Goal: Information Seeking & Learning: Understand process/instructions

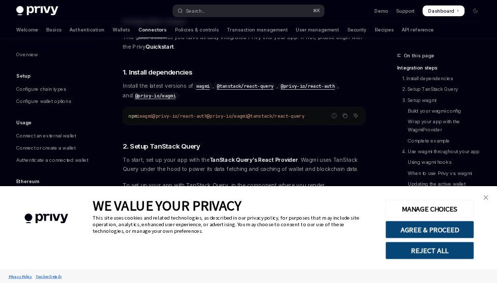
scroll to position [195, 0]
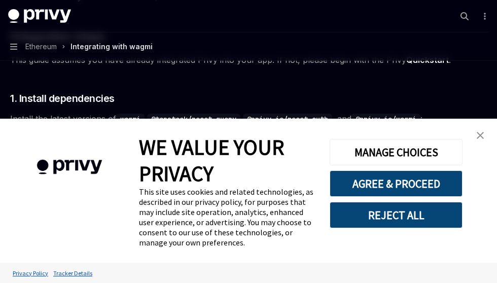
click at [480, 132] on img "close banner" at bounding box center [480, 135] width 7 height 7
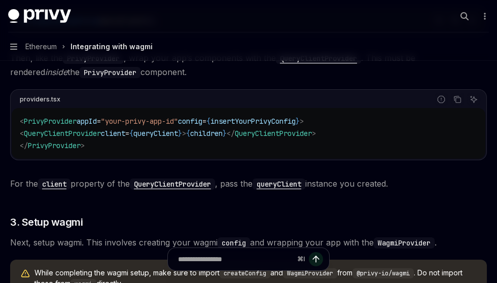
scroll to position [550, 0]
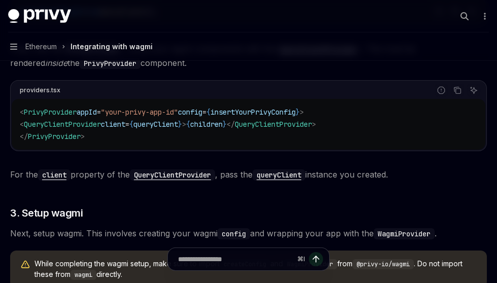
click at [57, 113] on span "PrivyProvider" at bounding box center [50, 111] width 53 height 9
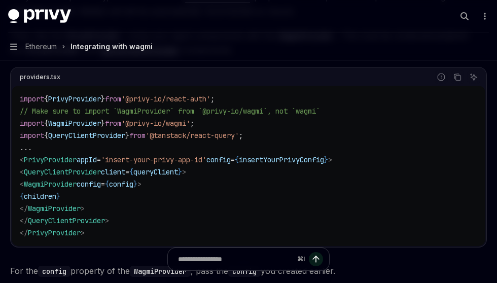
scroll to position [1499, 0]
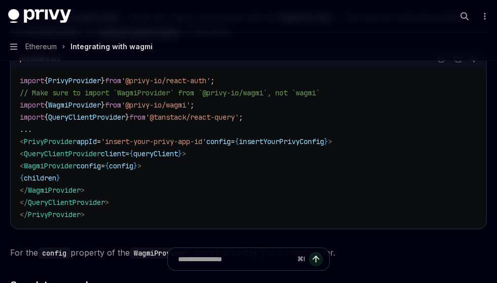
click at [64, 165] on span "WagmiProvider" at bounding box center [50, 165] width 53 height 9
click at [133, 167] on span "config" at bounding box center [121, 165] width 24 height 9
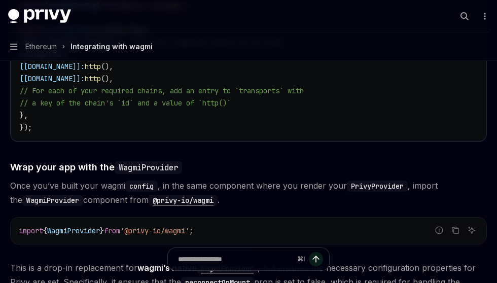
scroll to position [1195, 0]
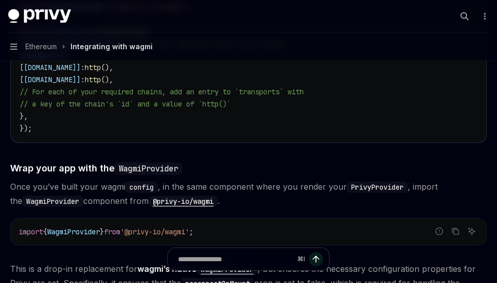
click at [159, 231] on span "'@privy-io/wagmi'" at bounding box center [154, 231] width 69 height 9
click at [189, 232] on span "'@privy-io/wagmi'" at bounding box center [154, 231] width 69 height 9
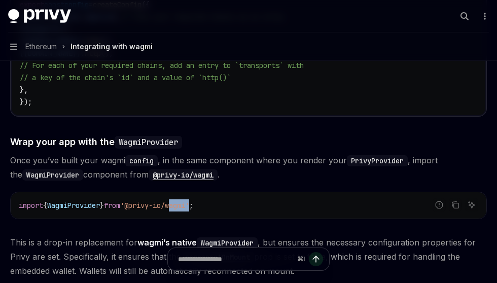
scroll to position [1222, 0]
type textarea "*"
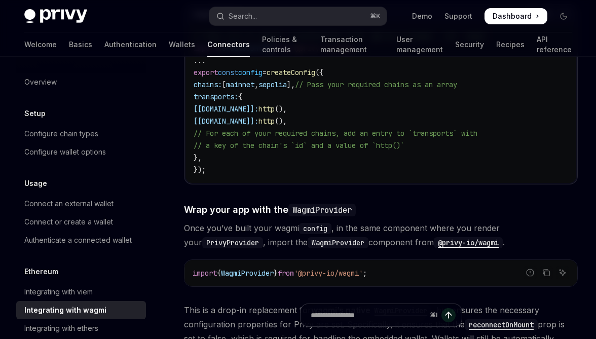
scroll to position [1193, 0]
